Goal: Task Accomplishment & Management: Use online tool/utility

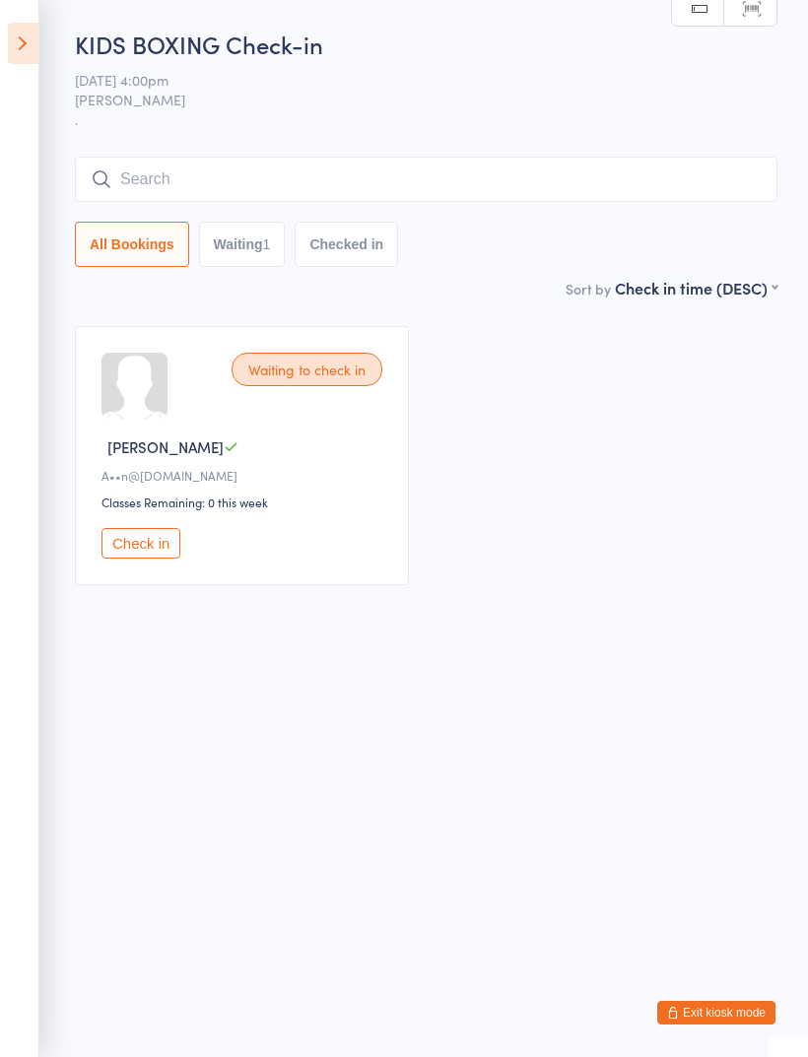
click at [23, 39] on icon at bounding box center [23, 43] width 31 height 41
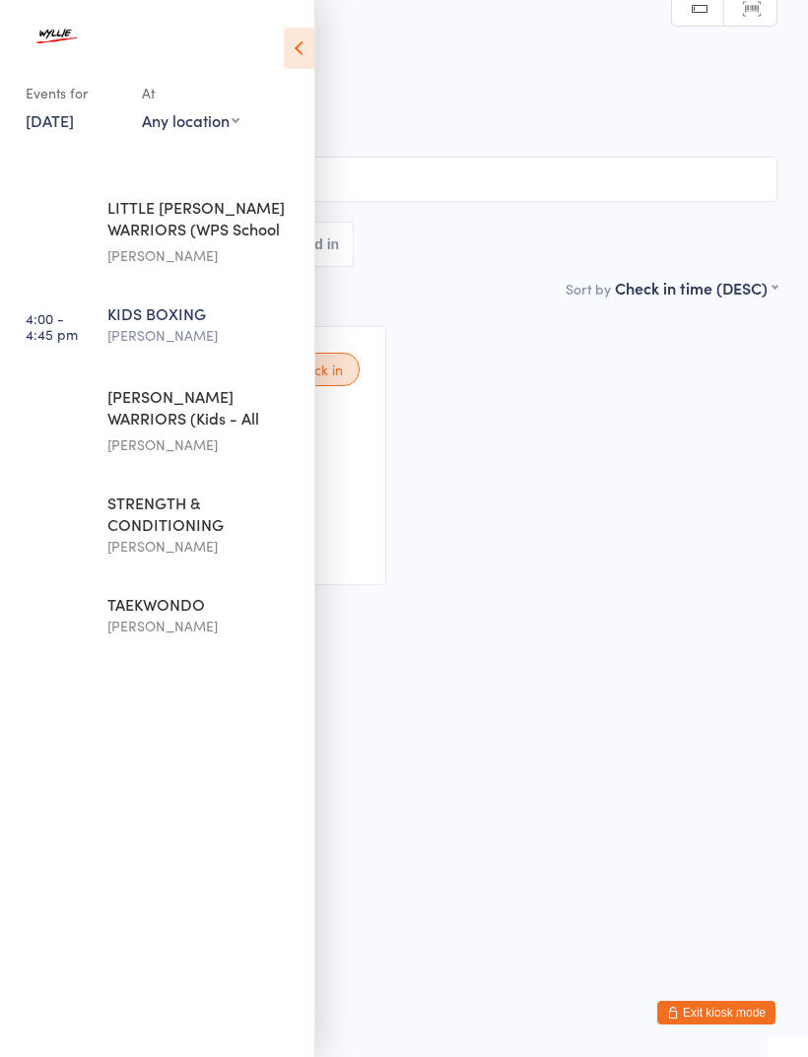
click at [238, 409] on div "[PERSON_NAME] WARRIORS (Kids - All Levels)" at bounding box center [202, 409] width 190 height 48
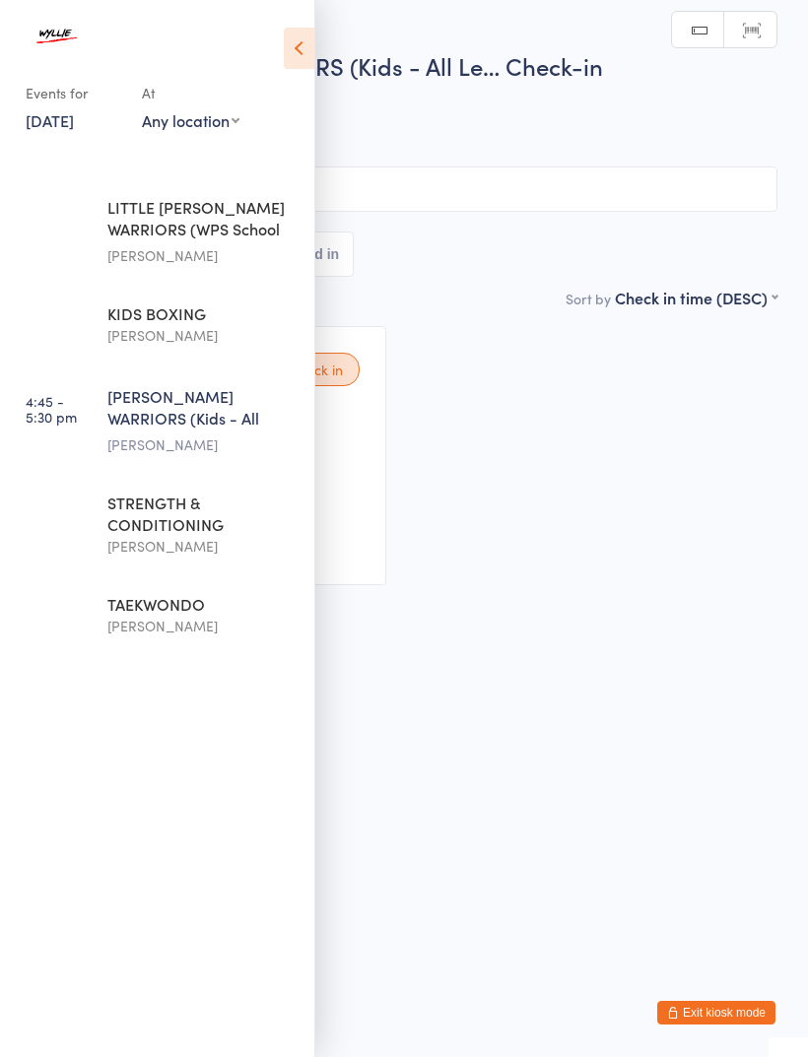
click at [521, 209] on input "search" at bounding box center [404, 189] width 747 height 45
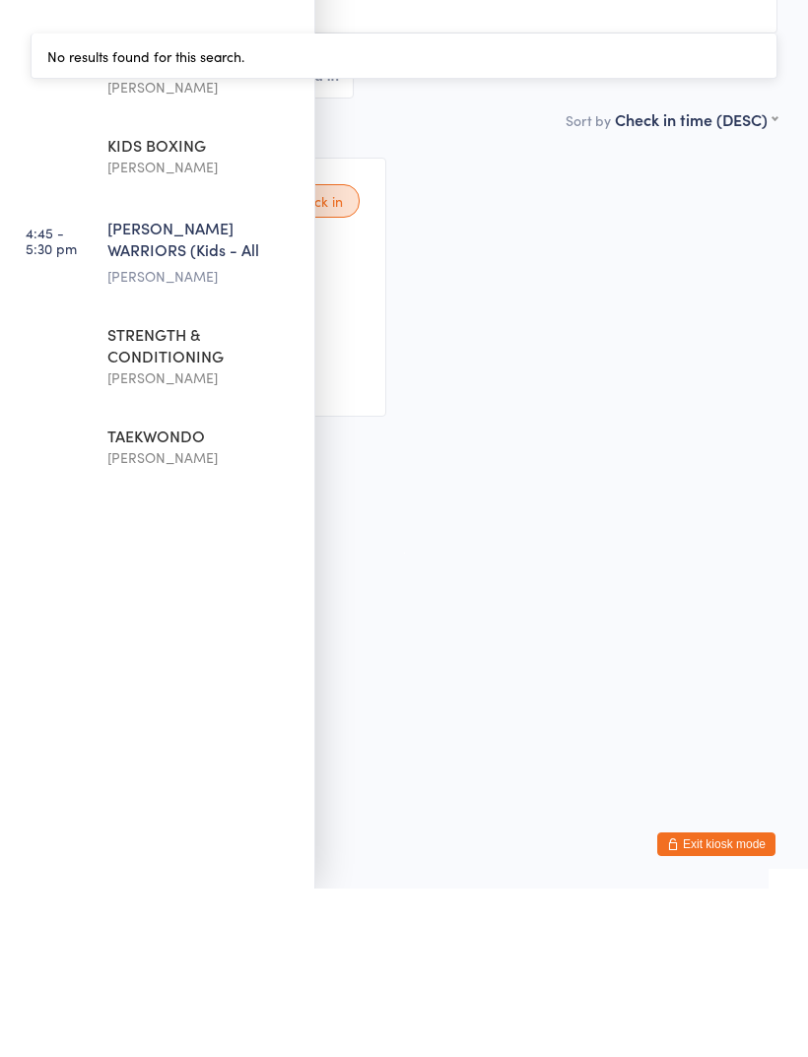
click at [580, 360] on div "Waiting to check in [PERSON_NAME] M k•••••••••••n@[DOMAIN_NAME] Classes Remaini…" at bounding box center [404, 455] width 782 height 295
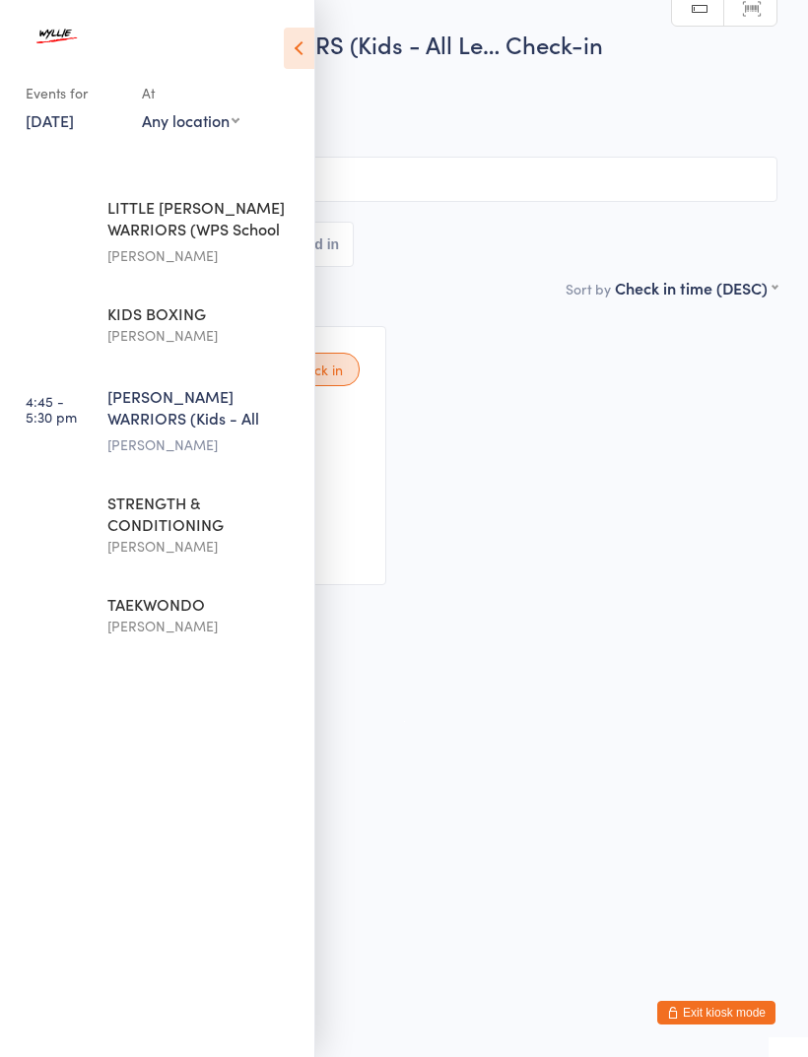
click at [304, 52] on icon at bounding box center [299, 48] width 31 height 41
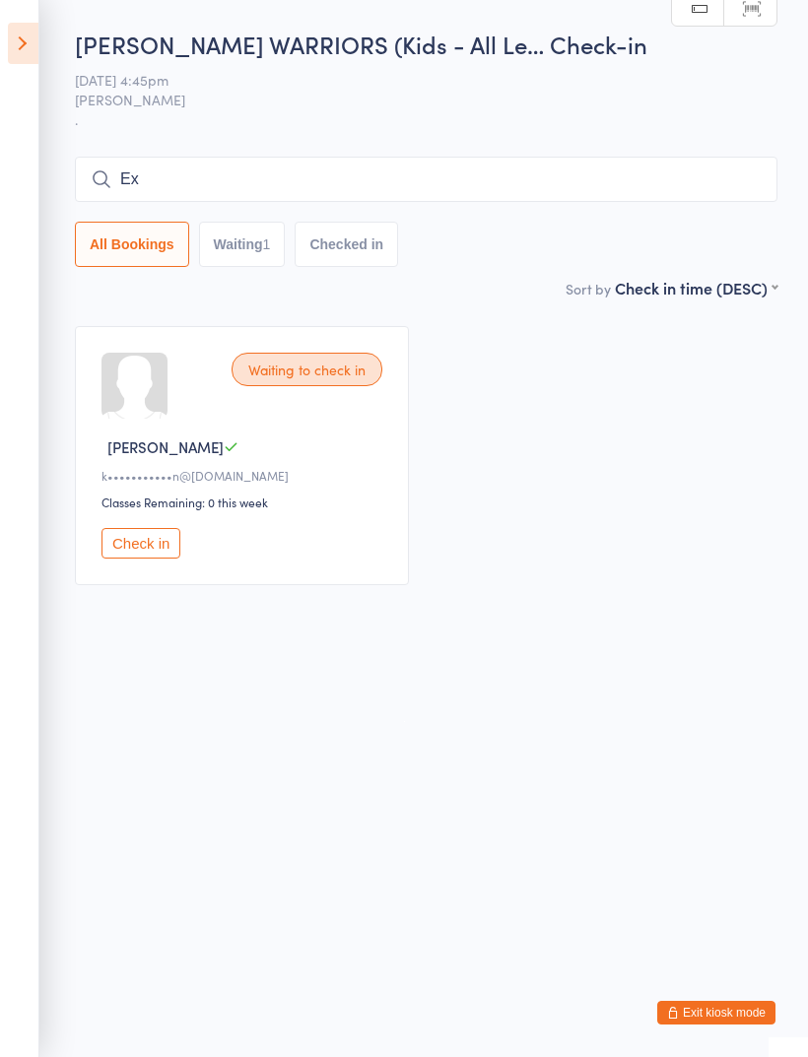
click at [305, 186] on input "Ex" at bounding box center [426, 179] width 703 height 45
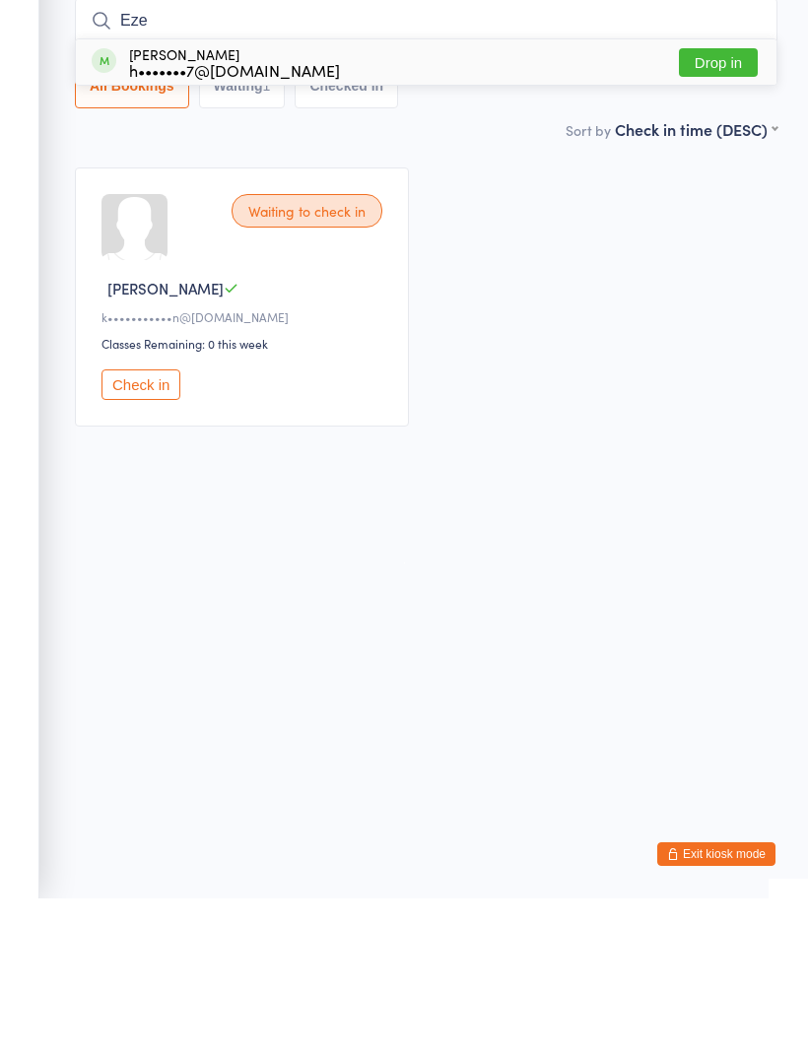
type input "Eze"
click at [490, 198] on div "[PERSON_NAME] h•••••••7@[DOMAIN_NAME] Drop in" at bounding box center [426, 220] width 701 height 45
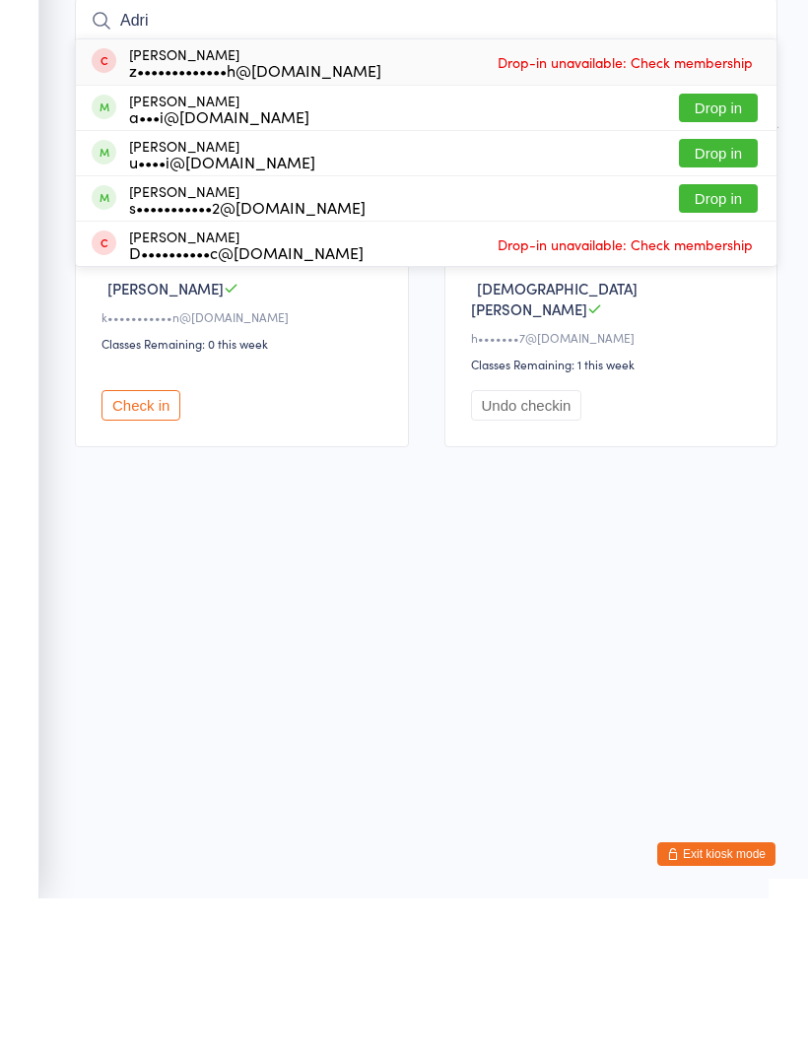
type input "Adri"
click at [288, 358] on div "s•••••••••••2@[DOMAIN_NAME]" at bounding box center [247, 366] width 236 height 16
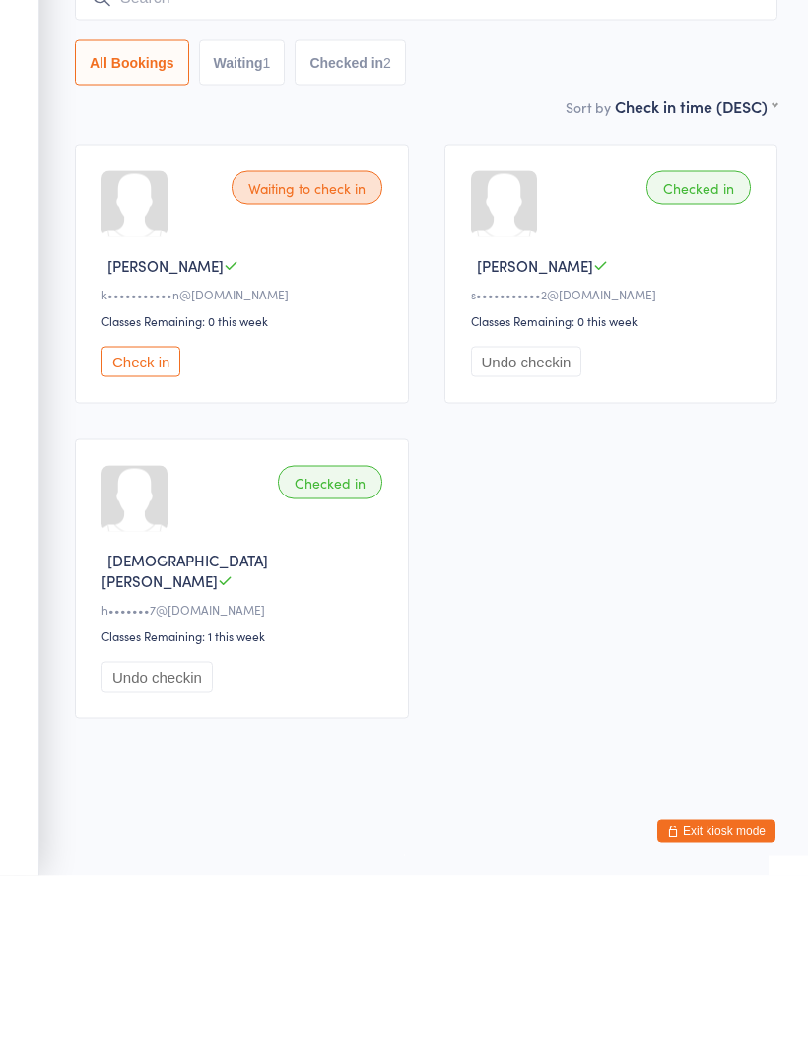
click at [302, 157] on input "search" at bounding box center [426, 179] width 703 height 45
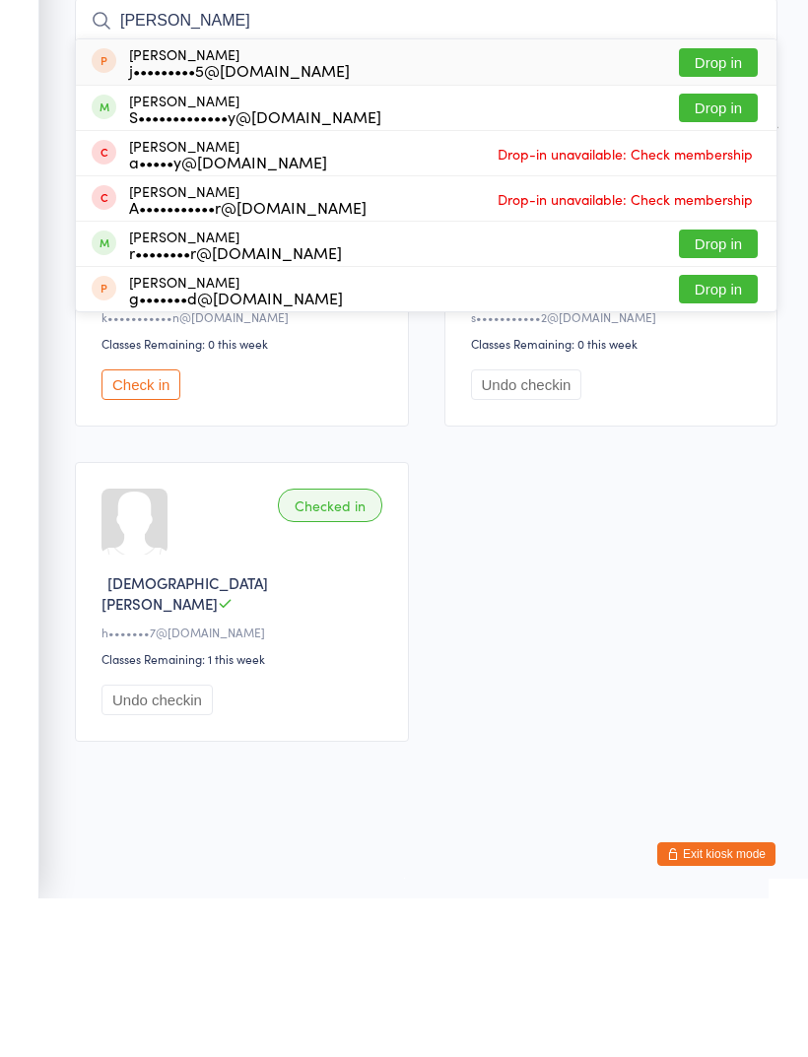
type input "[PERSON_NAME]"
click at [720, 388] on button "Drop in" at bounding box center [718, 402] width 79 height 29
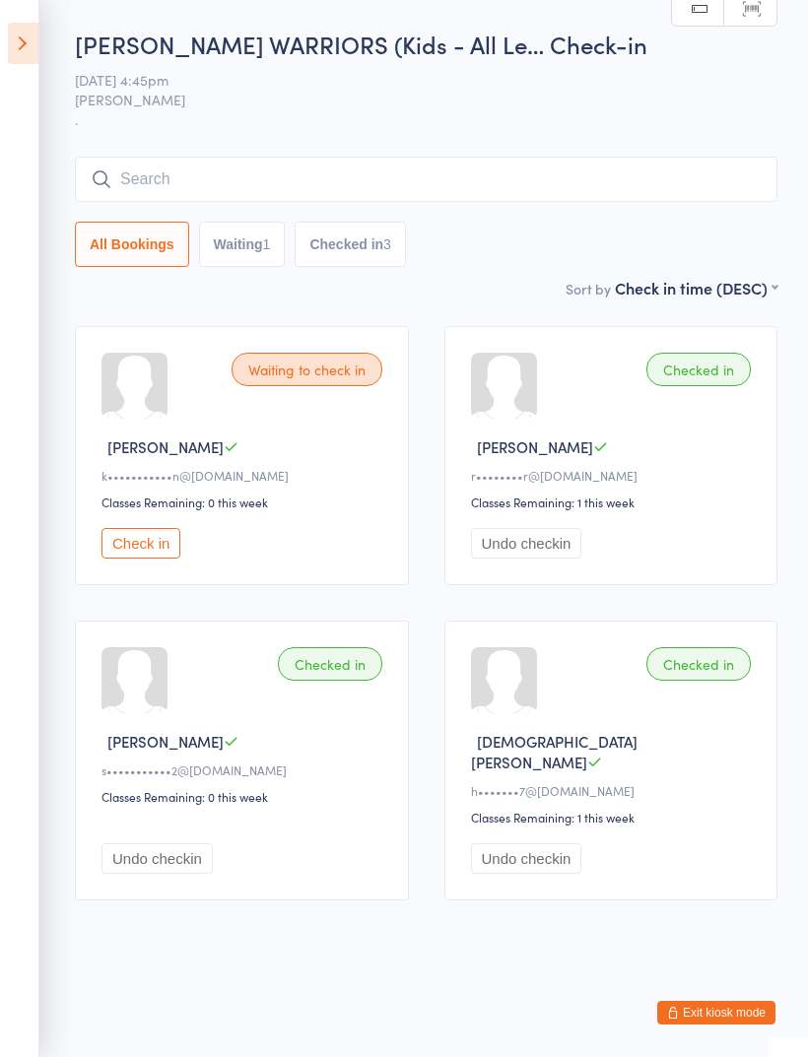
click at [193, 188] on input "search" at bounding box center [426, 179] width 703 height 45
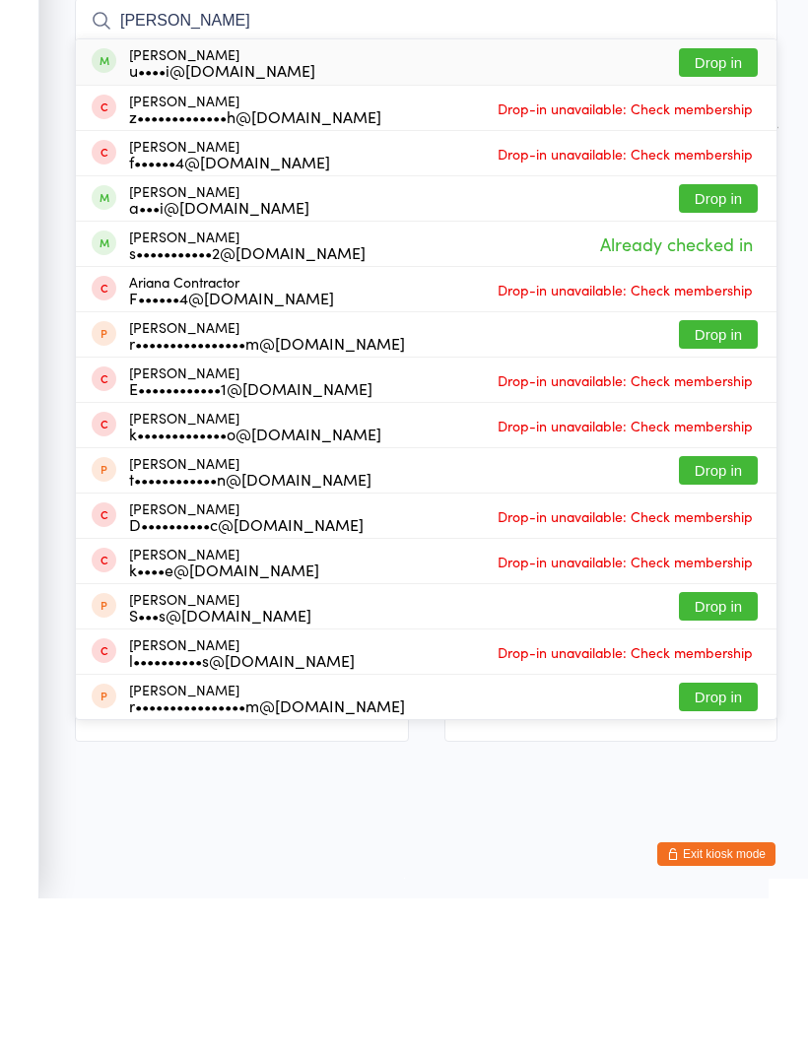
type input "[PERSON_NAME]"
click at [728, 207] on button "Drop in" at bounding box center [718, 221] width 79 height 29
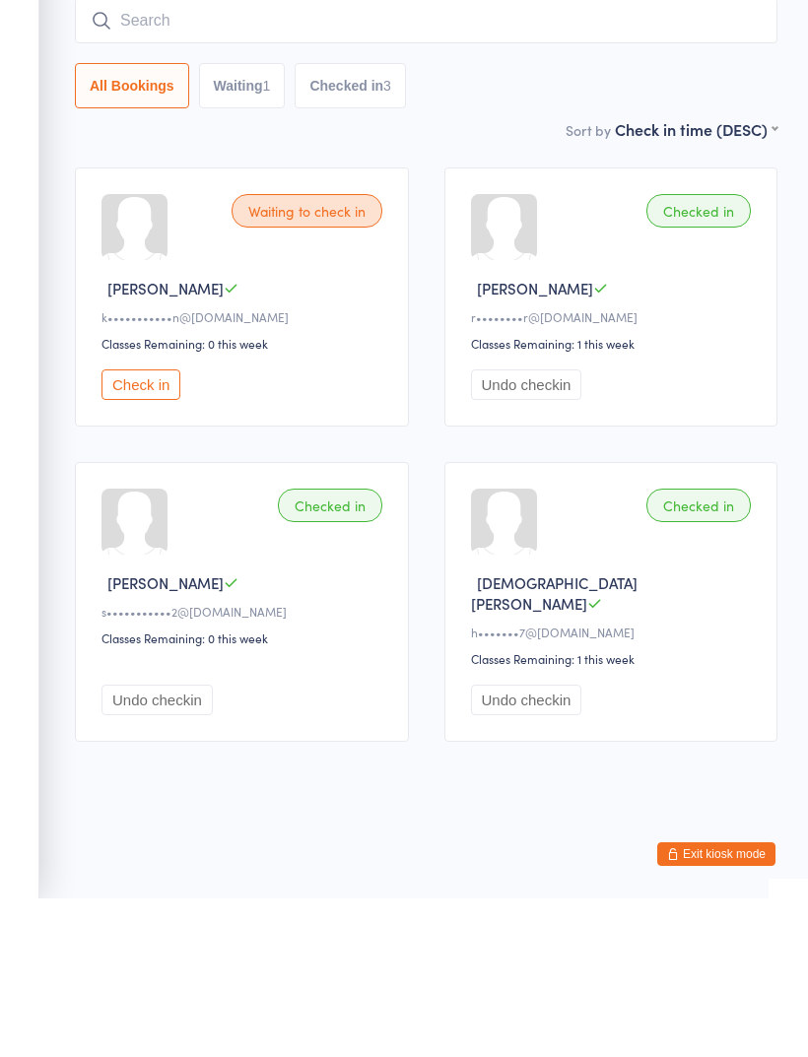
click at [728, 76] on span "[DATE] 4:45pm" at bounding box center [411, 80] width 672 height 20
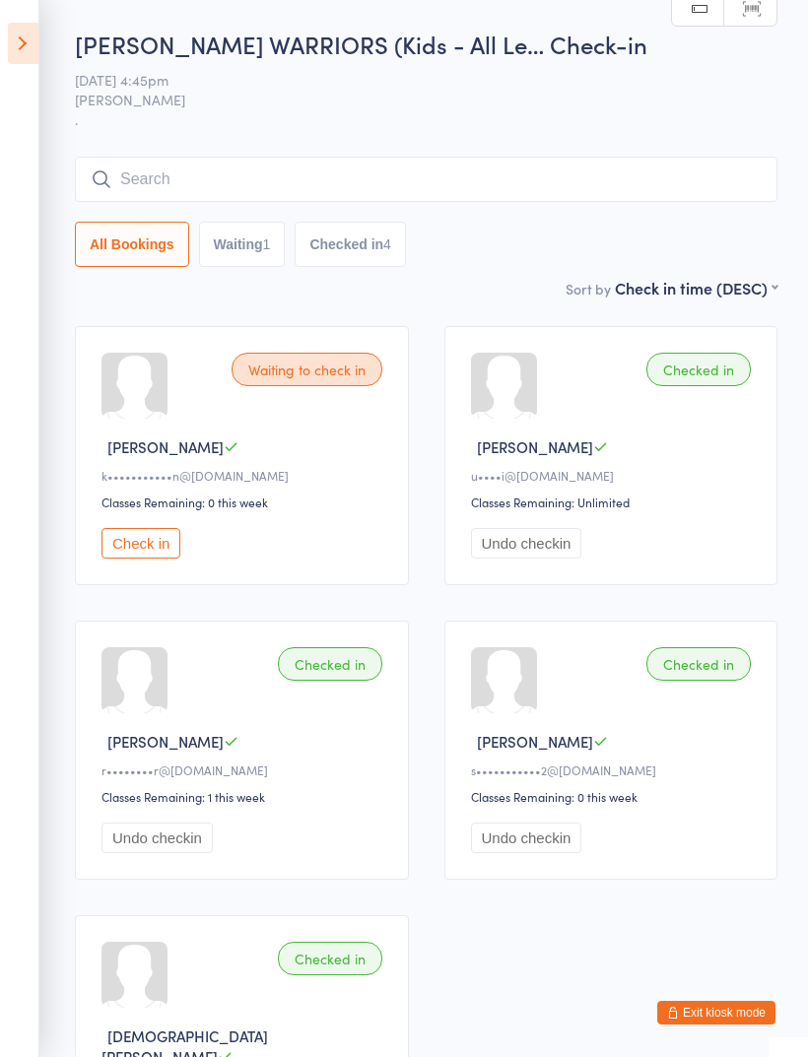
click at [31, 38] on icon at bounding box center [23, 43] width 31 height 41
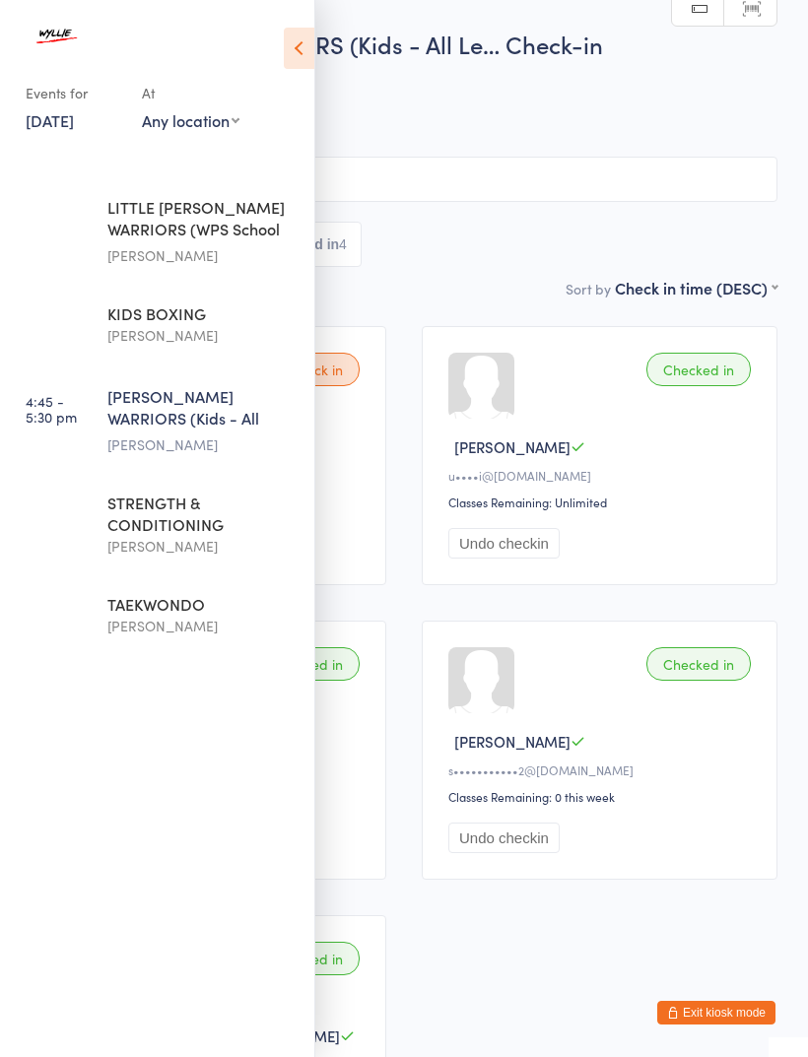
click at [133, 614] on div "TAEKWONDO" at bounding box center [202, 604] width 190 height 22
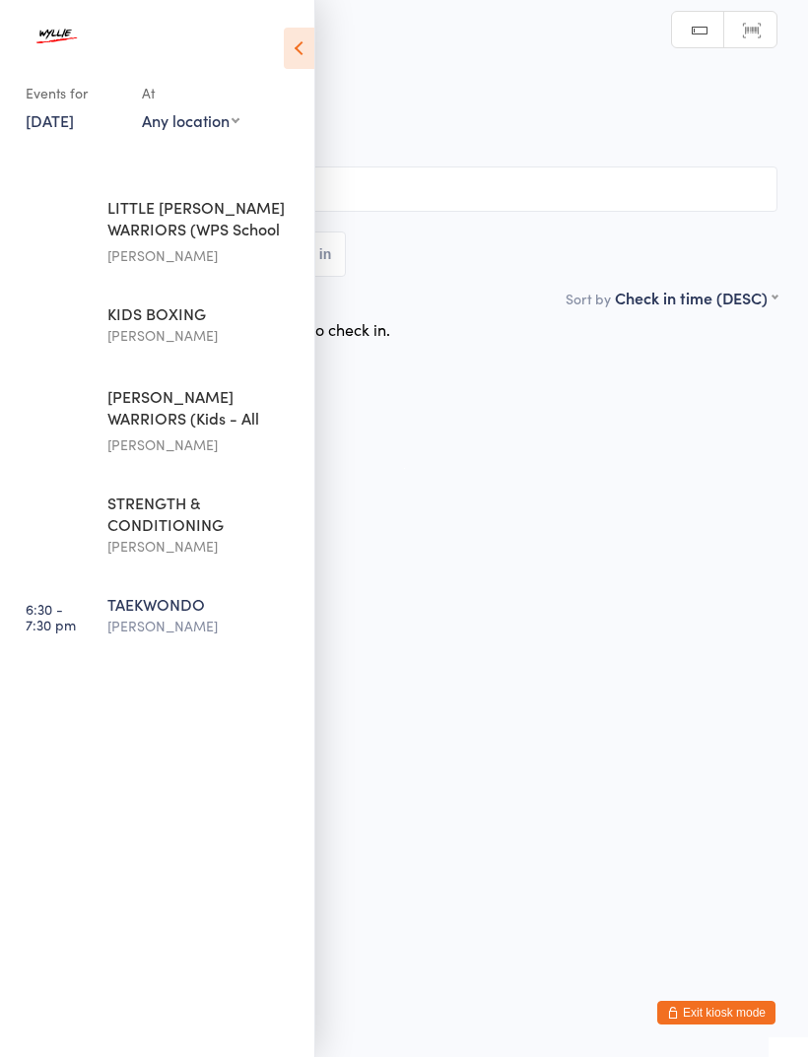
click at [135, 541] on div "[PERSON_NAME]" at bounding box center [202, 546] width 190 height 23
click at [305, 60] on icon at bounding box center [299, 48] width 31 height 41
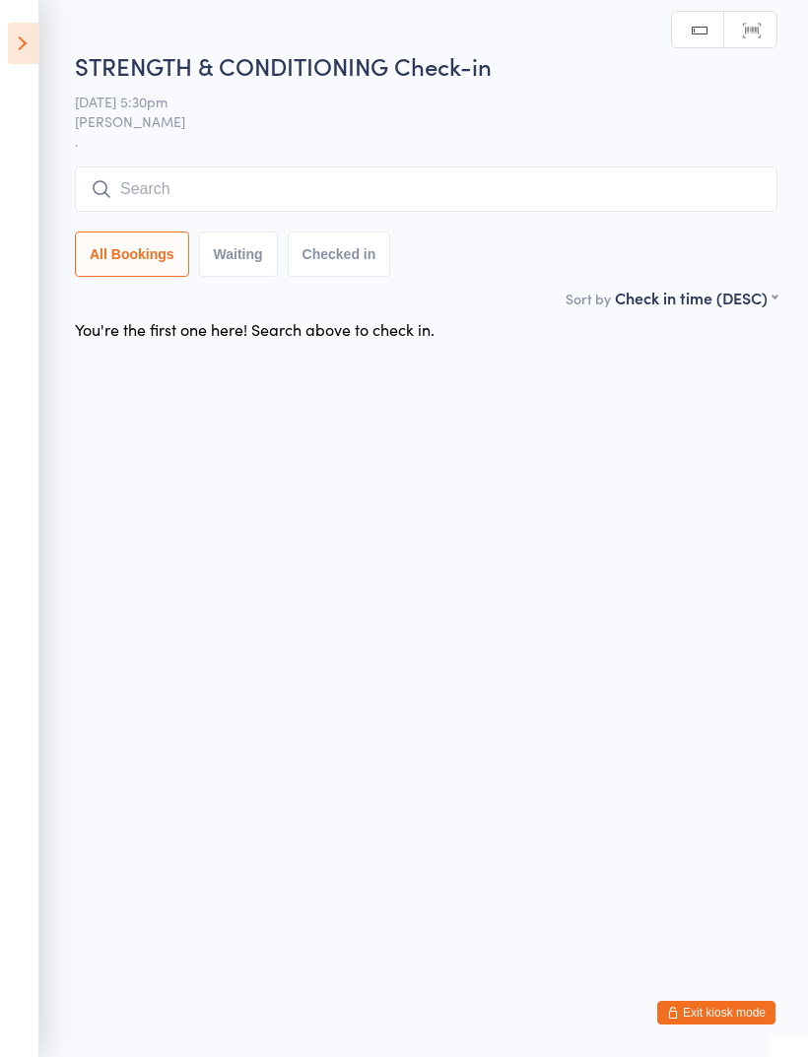
click at [240, 180] on input "search" at bounding box center [426, 189] width 703 height 45
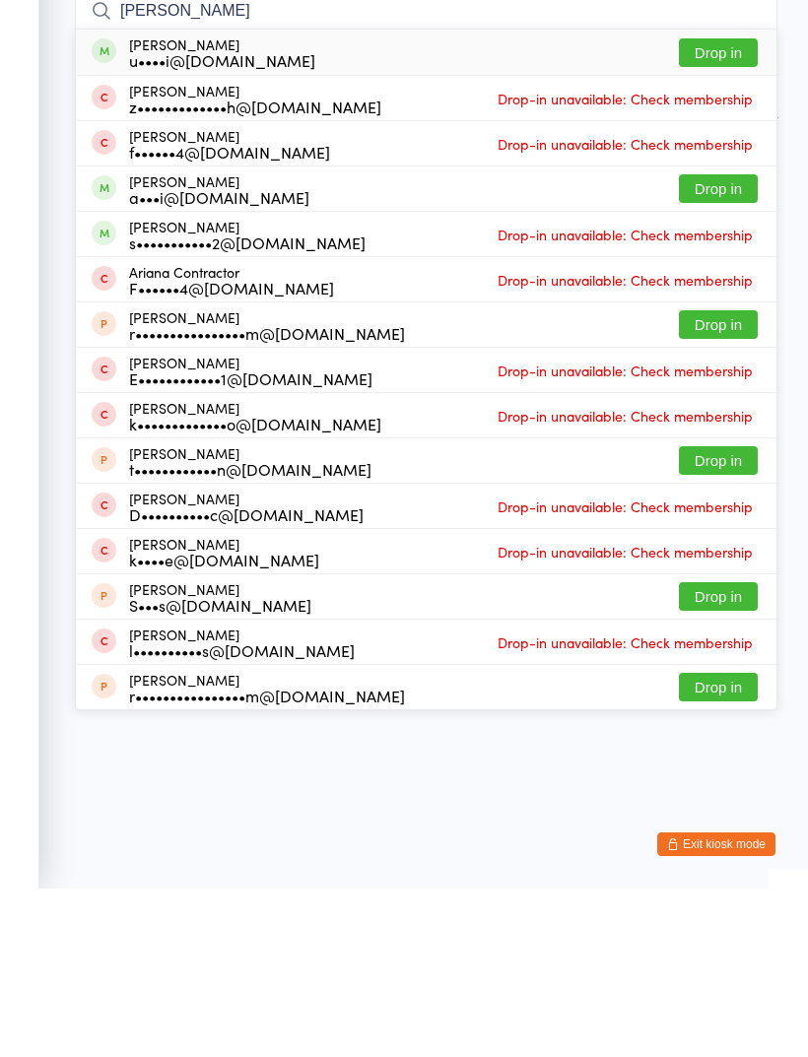
type input "[PERSON_NAME]"
click at [726, 207] on button "Drop in" at bounding box center [718, 221] width 79 height 29
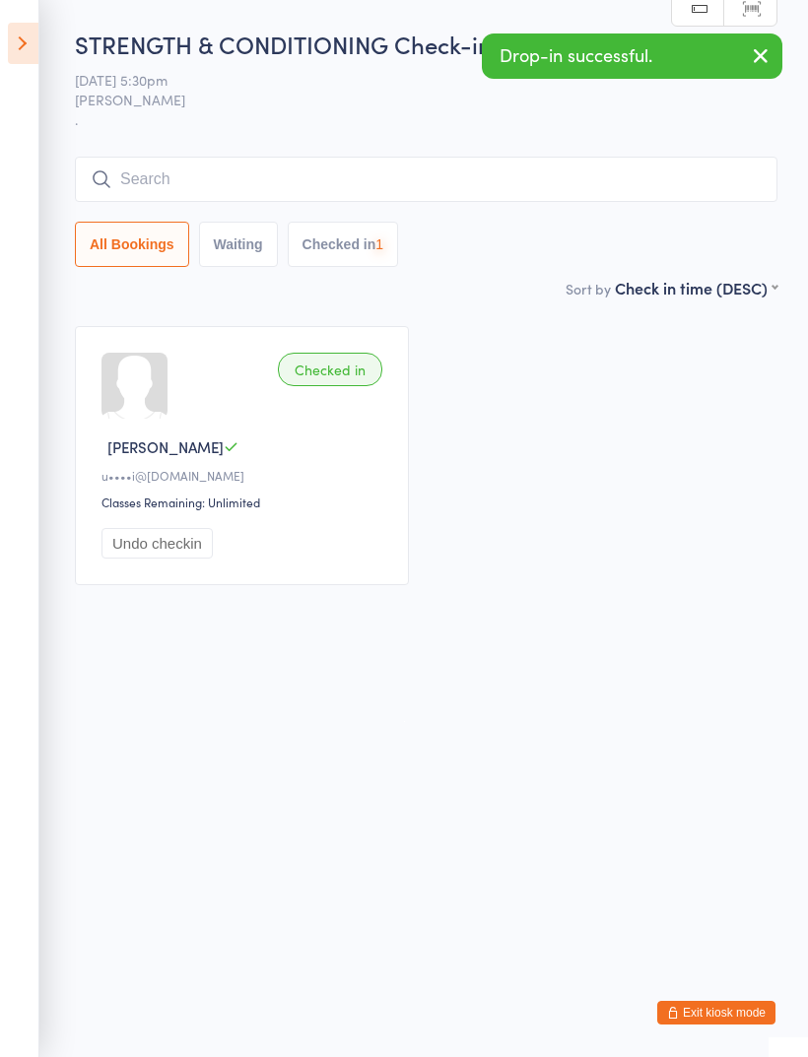
click at [143, 188] on input "search" at bounding box center [426, 179] width 703 height 45
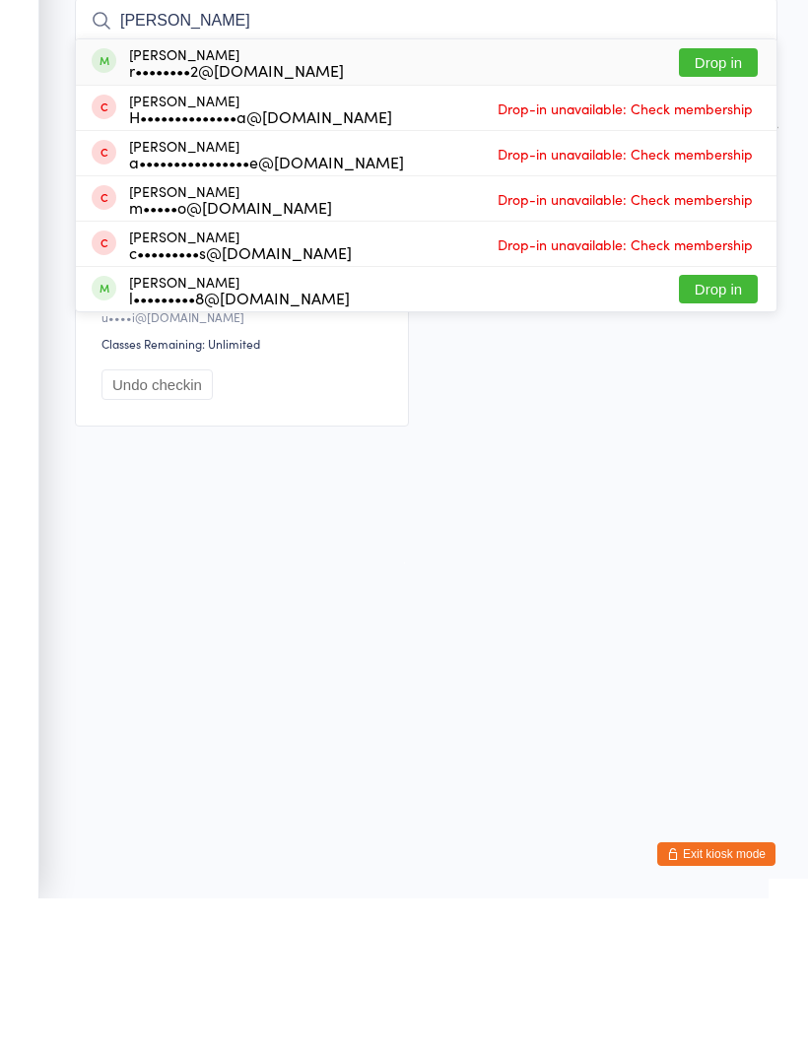
type input "[PERSON_NAME]"
click at [732, 207] on button "Drop in" at bounding box center [718, 221] width 79 height 29
